Goal: Task Accomplishment & Management: Manage account settings

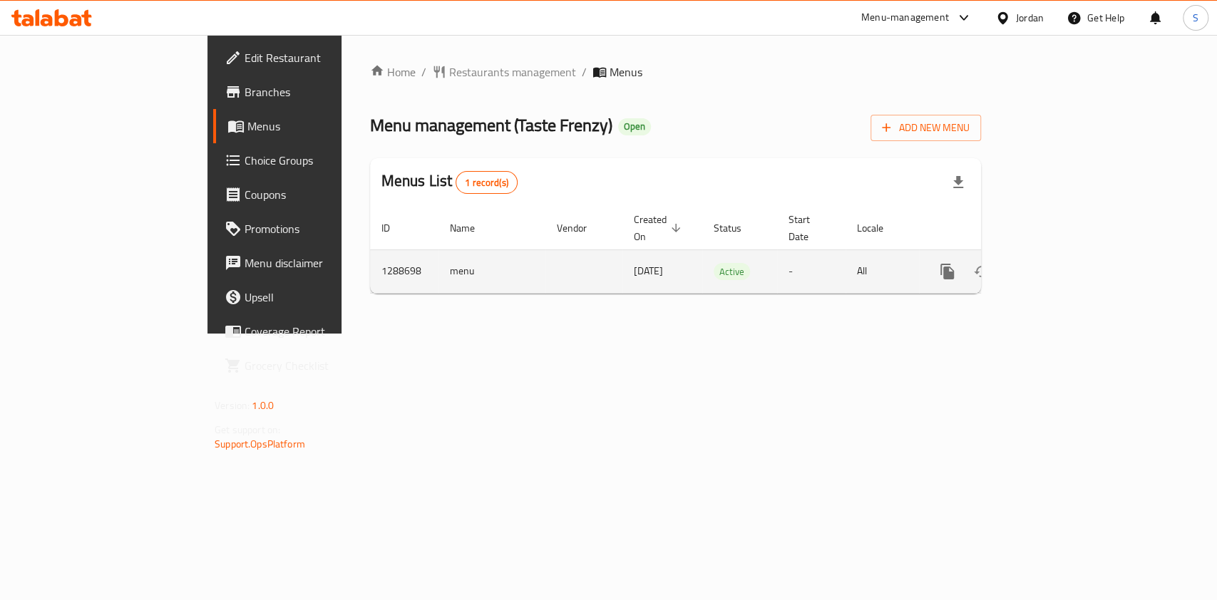
click at [1059, 263] on icon "enhanced table" at bounding box center [1049, 271] width 17 height 17
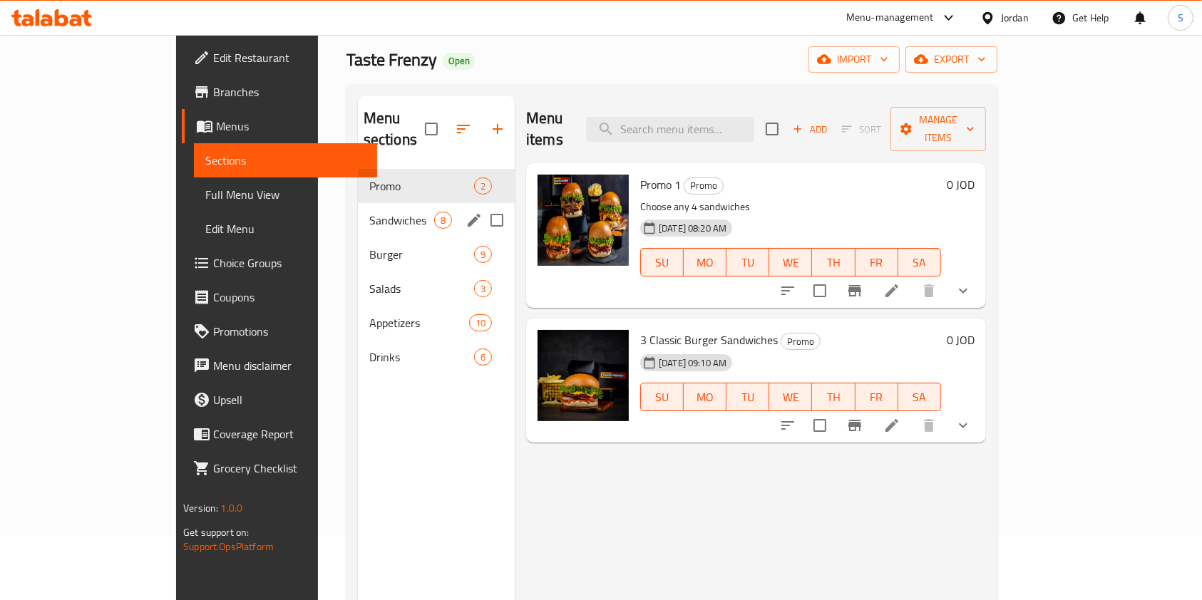
scroll to position [95, 0]
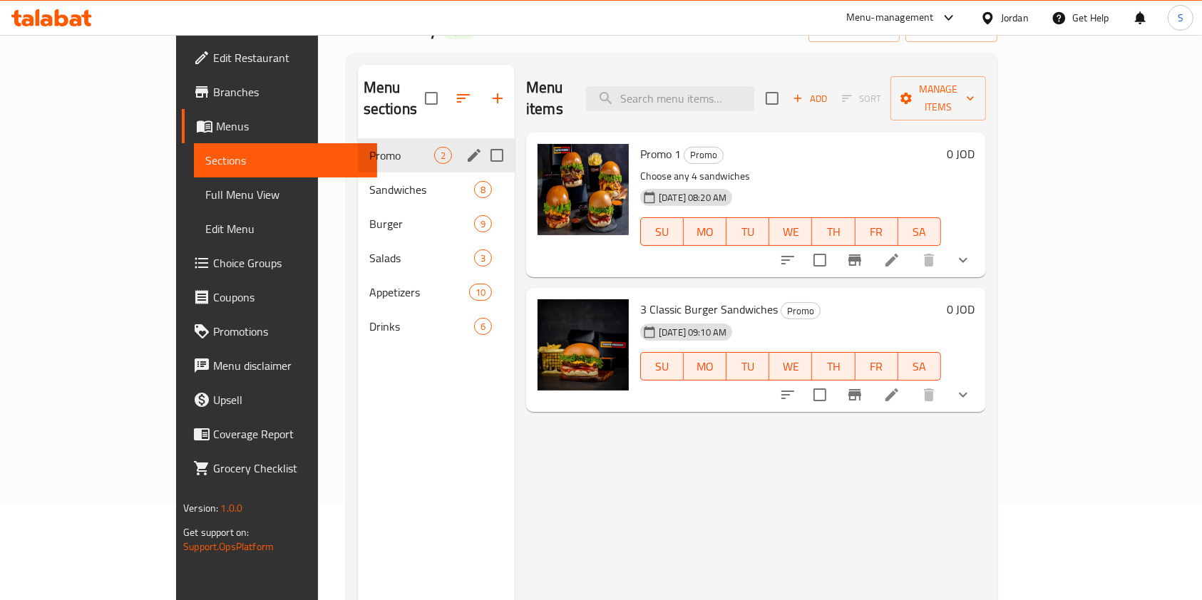
click at [358, 173] on div "Sandwiches 8" at bounding box center [436, 190] width 157 height 34
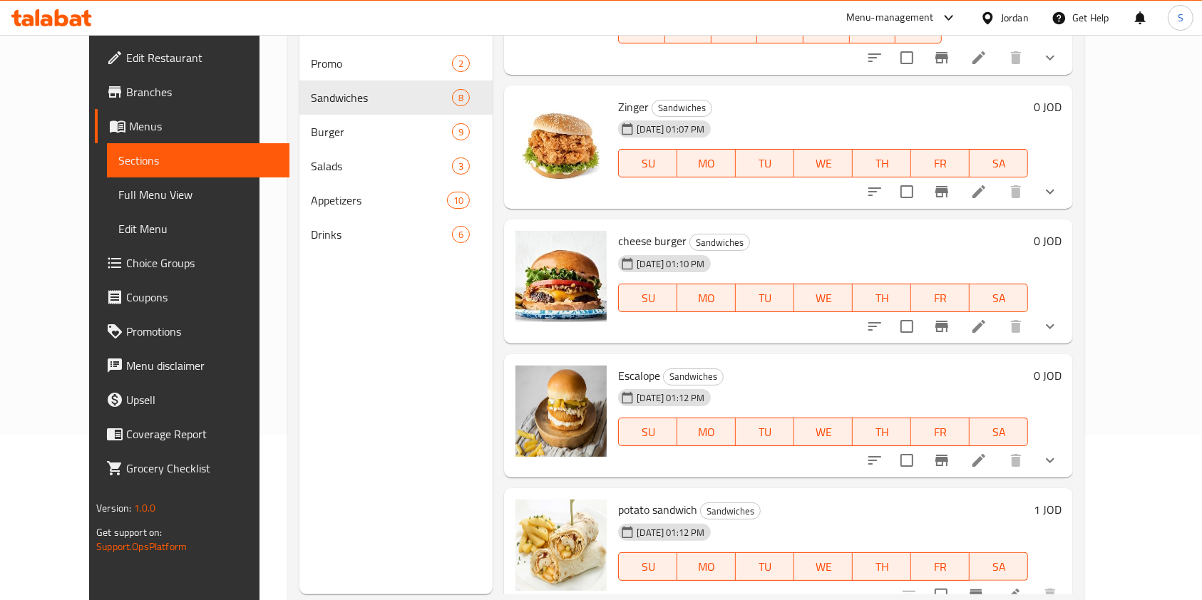
scroll to position [200, 0]
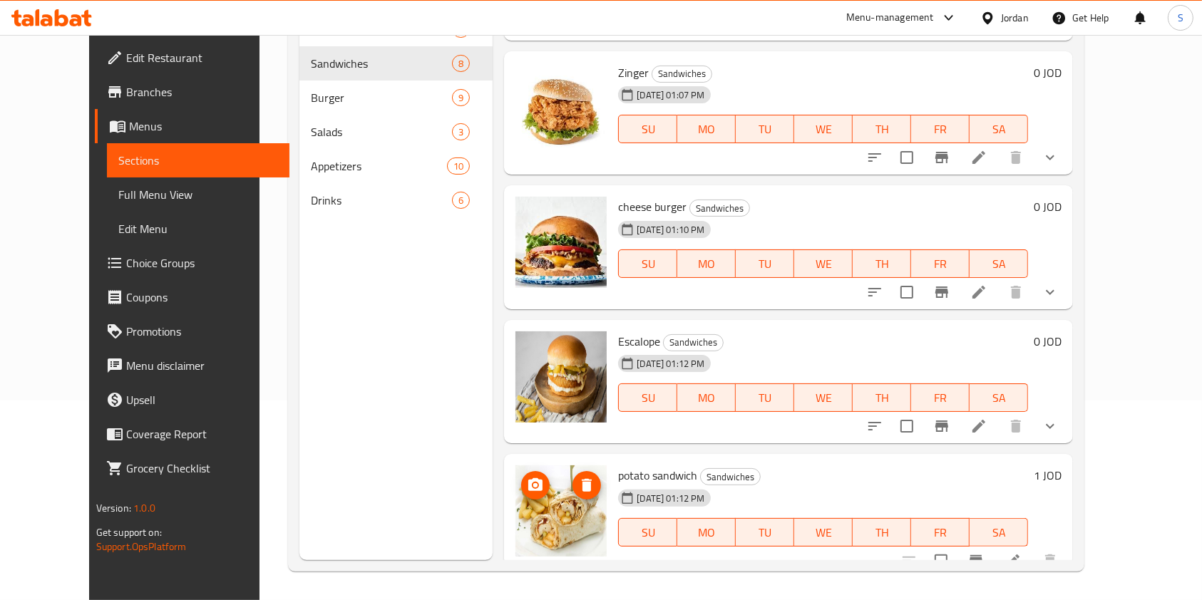
click at [527, 477] on icon "upload picture" at bounding box center [535, 485] width 17 height 17
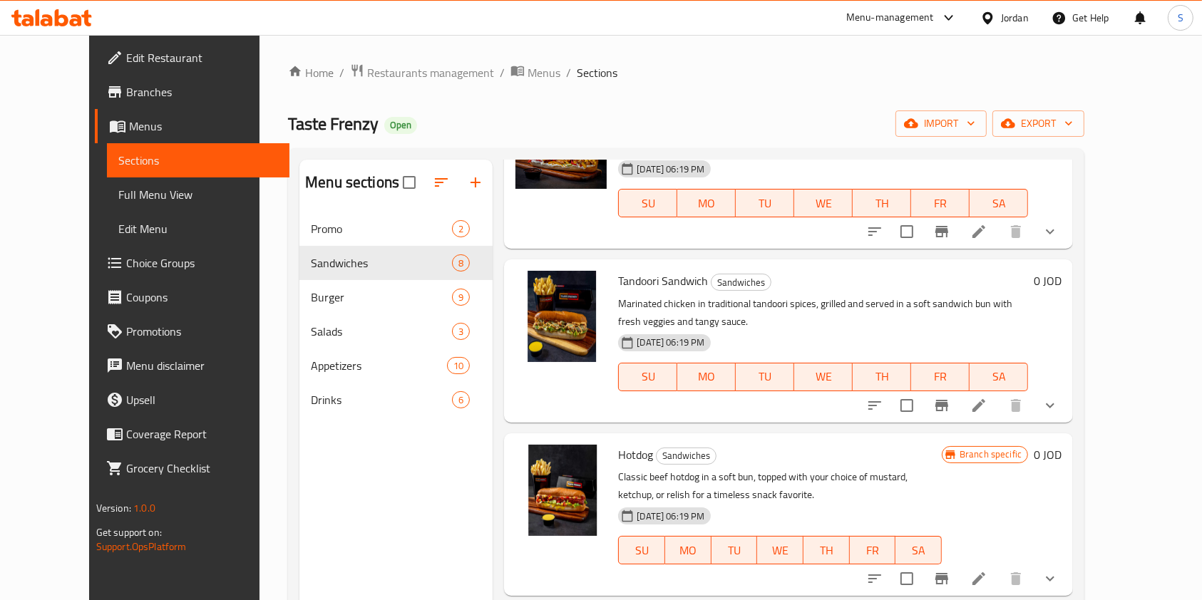
scroll to position [0, 0]
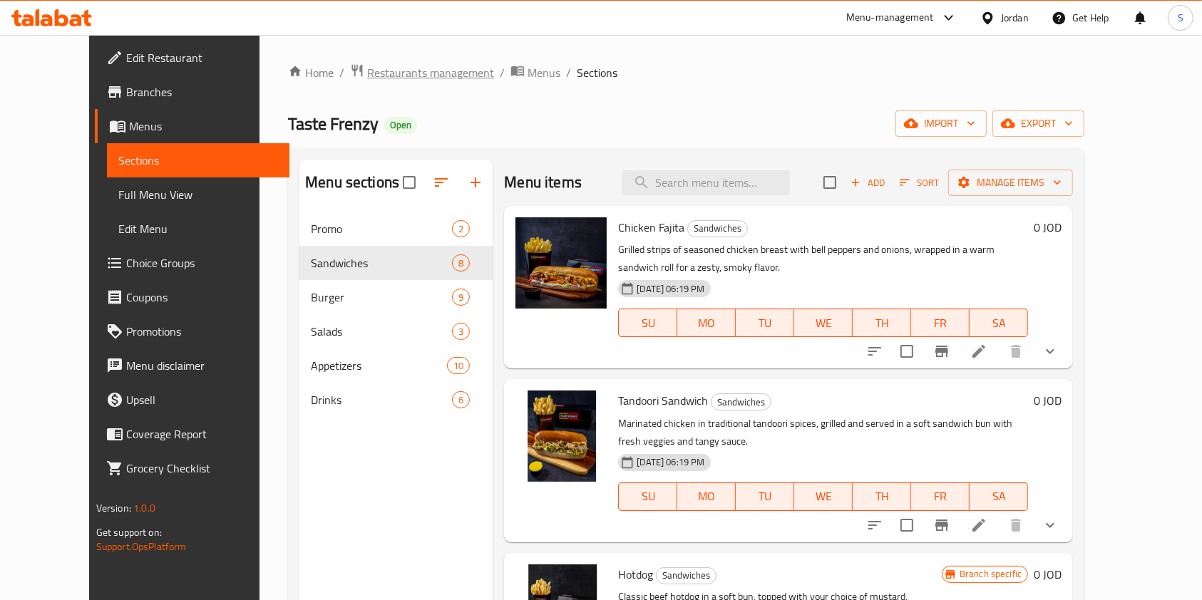
click at [367, 65] on span "Restaurants management" at bounding box center [430, 72] width 127 height 17
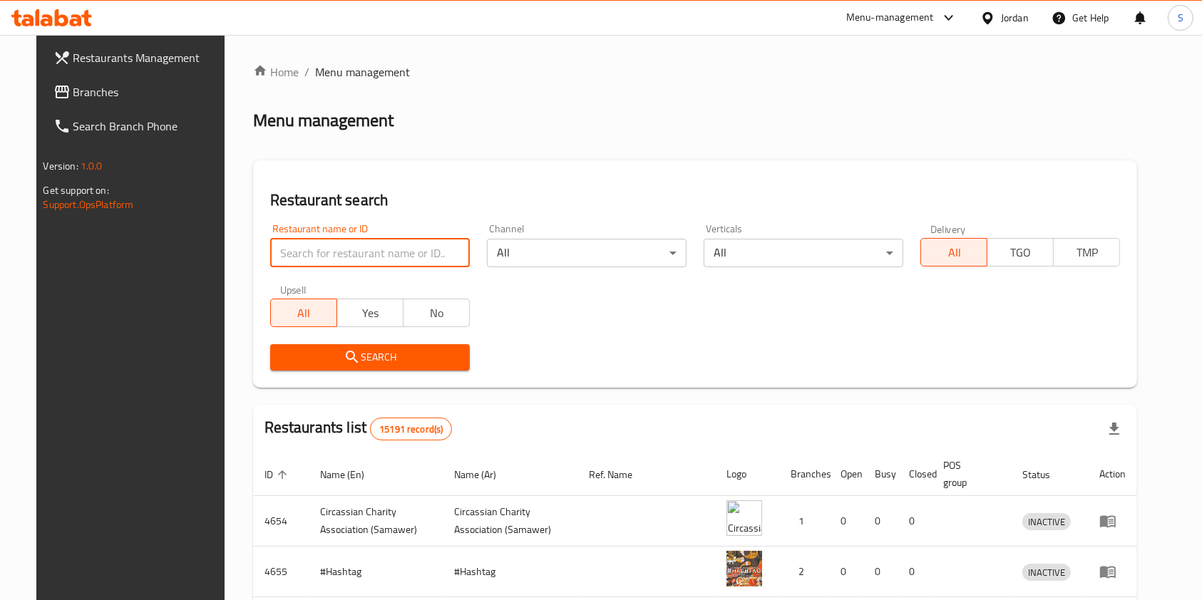
click at [357, 250] on input "search" at bounding box center [370, 253] width 200 height 29
type input "mix food"
drag, startPoint x: 335, startPoint y: 370, endPoint x: 331, endPoint y: 362, distance: 8.9
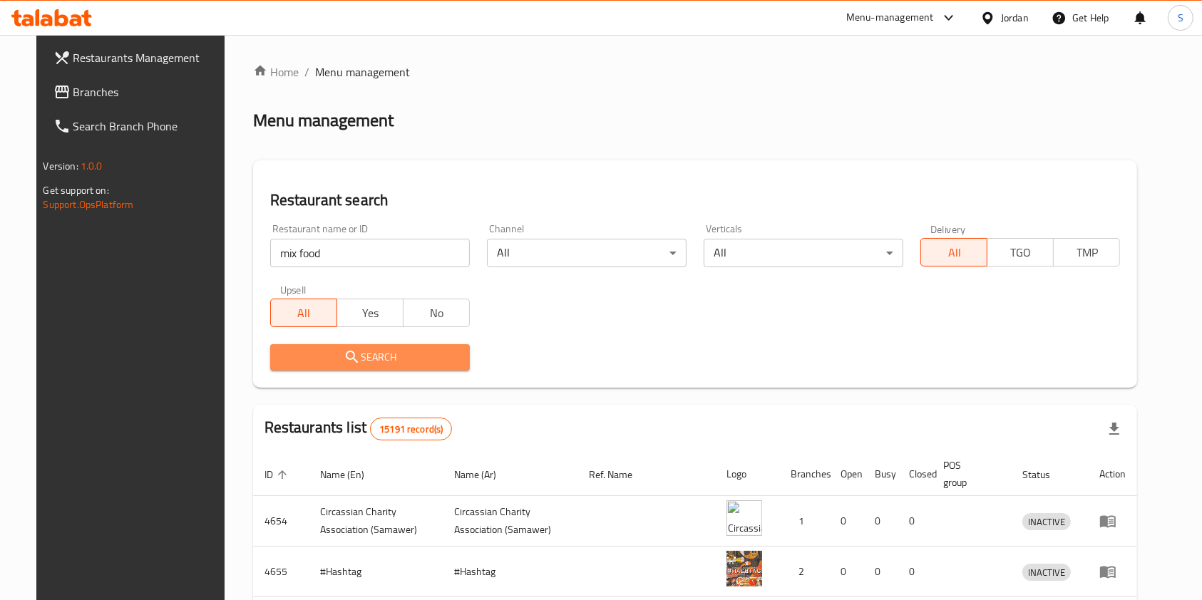
click at [344, 362] on icon "submit" at bounding box center [352, 357] width 17 height 17
click at [331, 362] on div at bounding box center [601, 300] width 1202 height 600
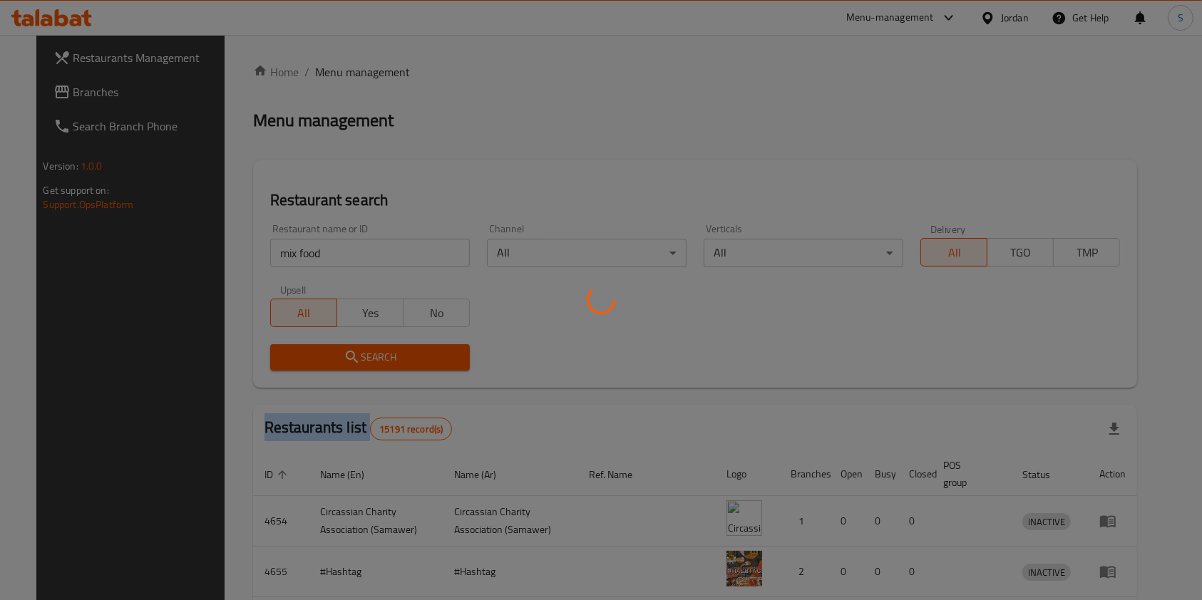
click at [331, 362] on div at bounding box center [601, 300] width 1202 height 600
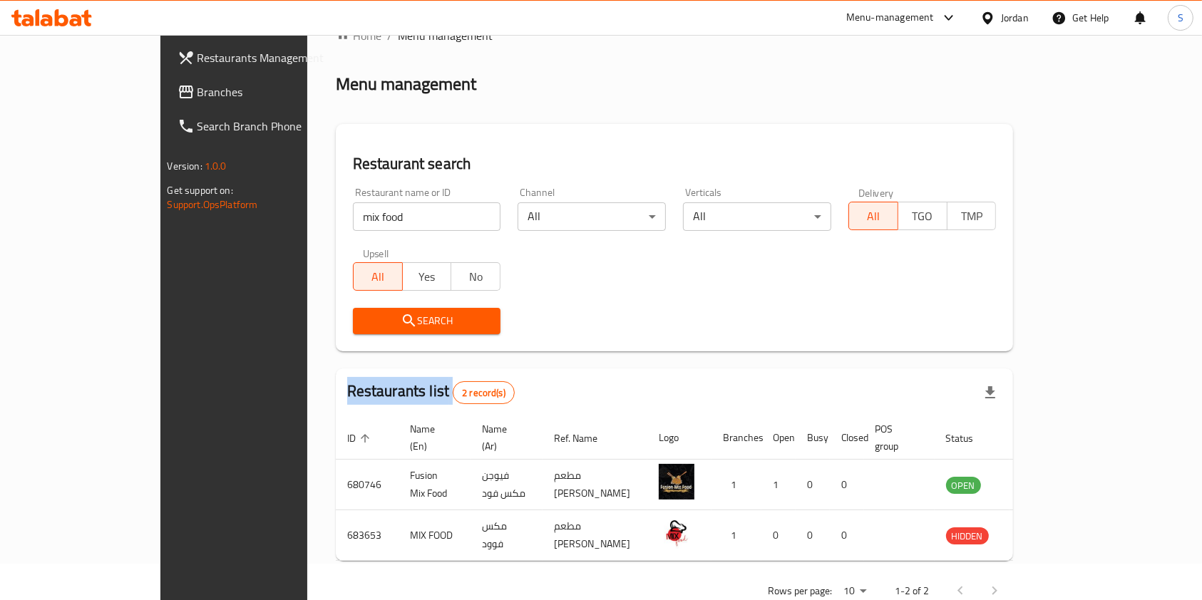
scroll to position [57, 0]
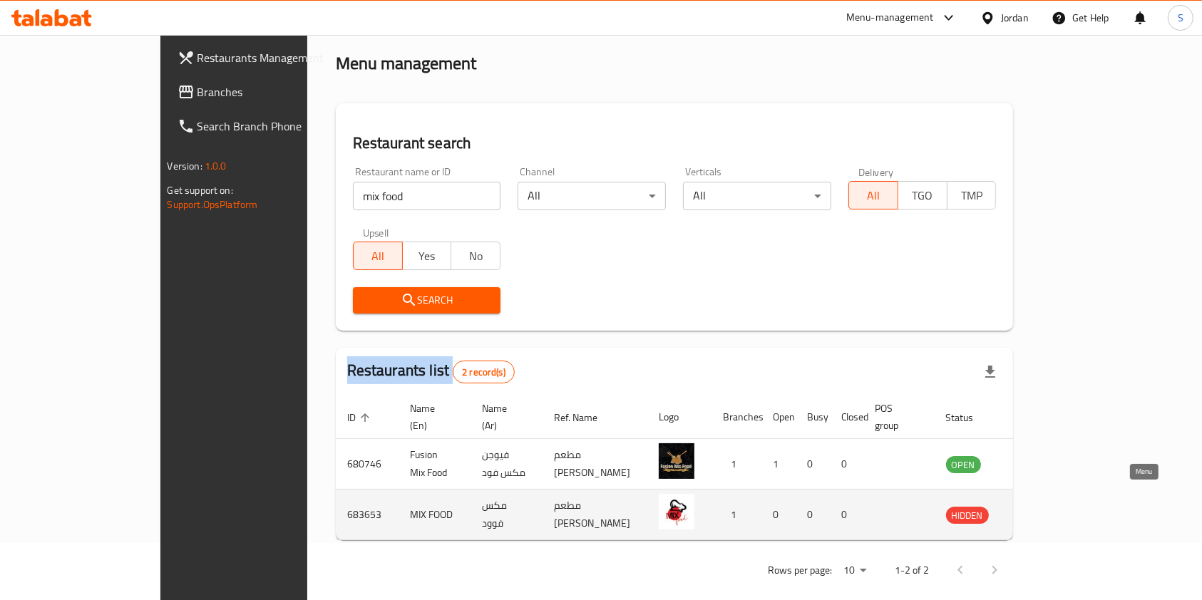
click at [1038, 506] on icon "enhanced table" at bounding box center [1029, 514] width 17 height 17
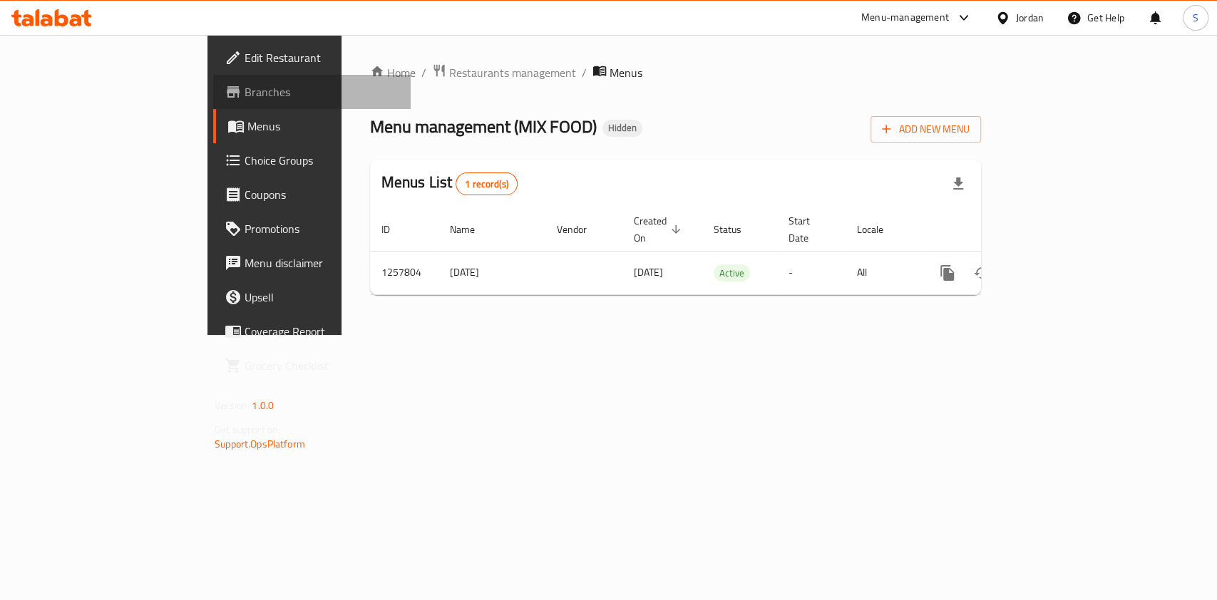
click at [213, 96] on link "Branches" at bounding box center [311, 92] width 197 height 34
